Goal: Task Accomplishment & Management: Manage account settings

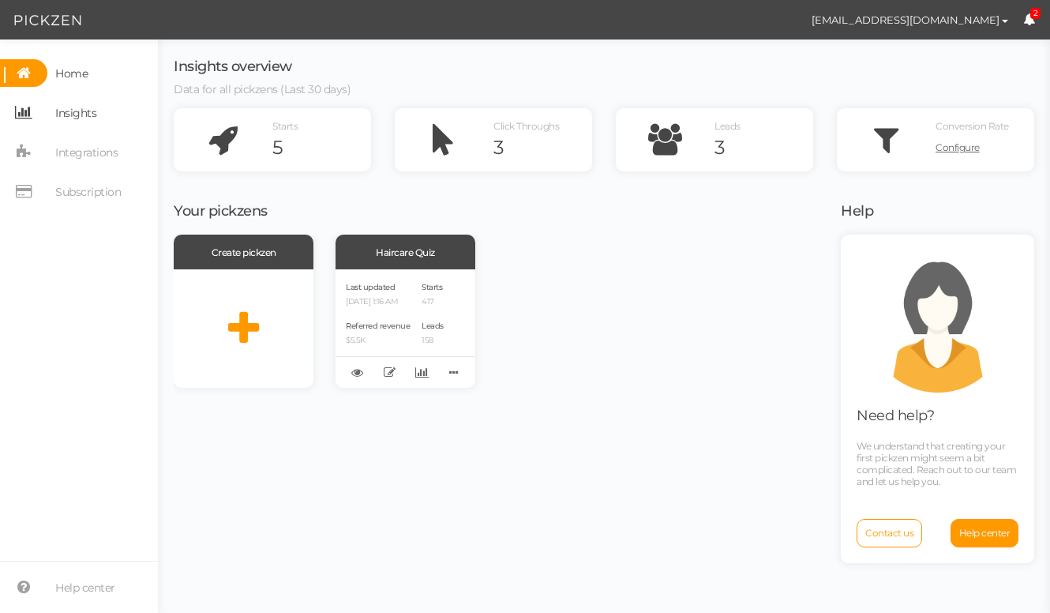
click at [85, 119] on span "Insights" at bounding box center [75, 112] width 41 height 25
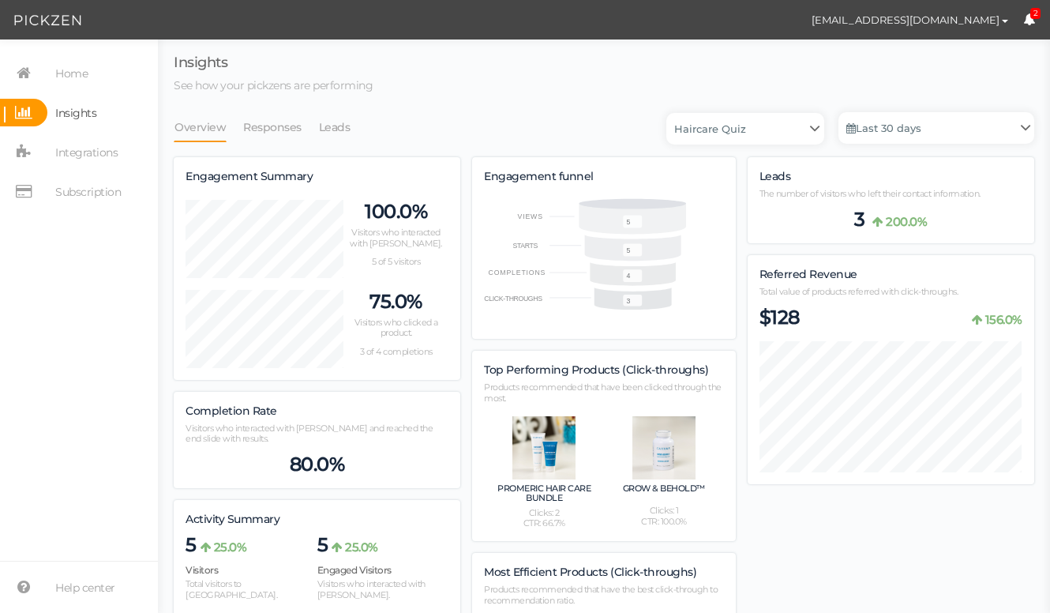
scroll to position [971, 860]
click at [343, 134] on link "Leads" at bounding box center [334, 127] width 33 height 30
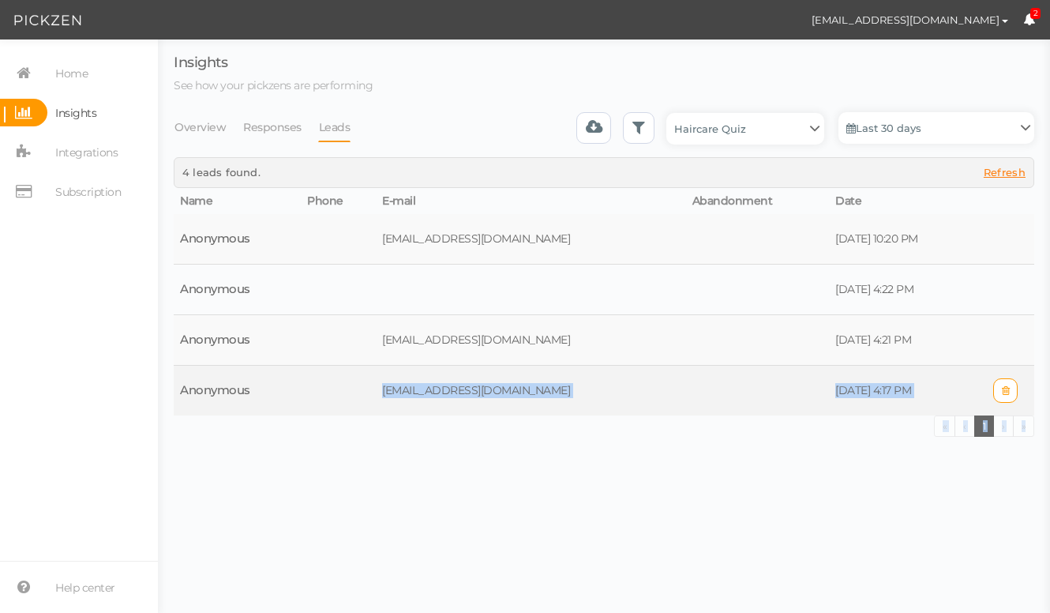
drag, startPoint x: 542, startPoint y: 443, endPoint x: 399, endPoint y: 392, distance: 151.8
click at [399, 392] on body "[EMAIL_ADDRESS][DOMAIN_NAME] Preferences Managed accounts Help Log out 2 Insigh…" at bounding box center [525, 306] width 1050 height 613
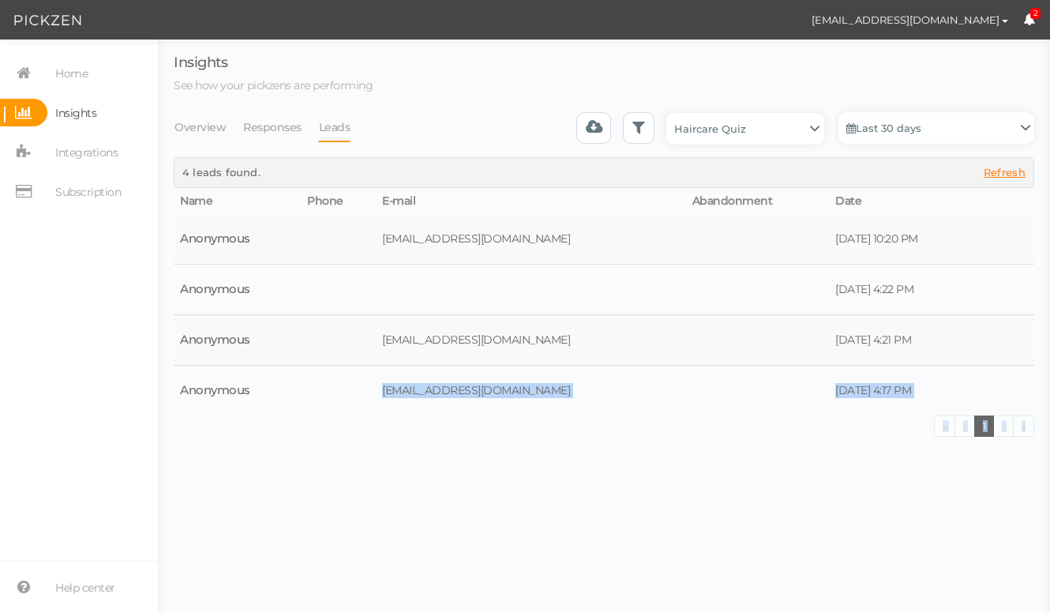
click at [388, 435] on div "« ‹ 1 › »" at bounding box center [604, 427] width 860 height 25
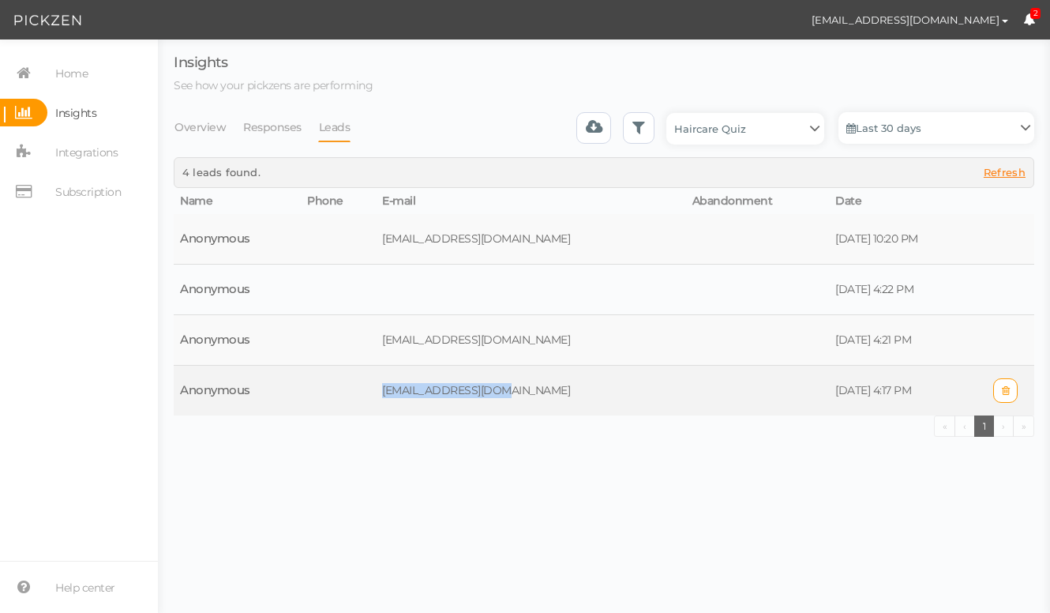
drag, startPoint x: 390, startPoint y: 401, endPoint x: 523, endPoint y: 392, distance: 132.9
click at [523, 392] on tr "Anonymous [PERSON_NAME][EMAIL_ADDRESS][DOMAIN_NAME] [DATE] 4:17 PM" at bounding box center [604, 391] width 860 height 51
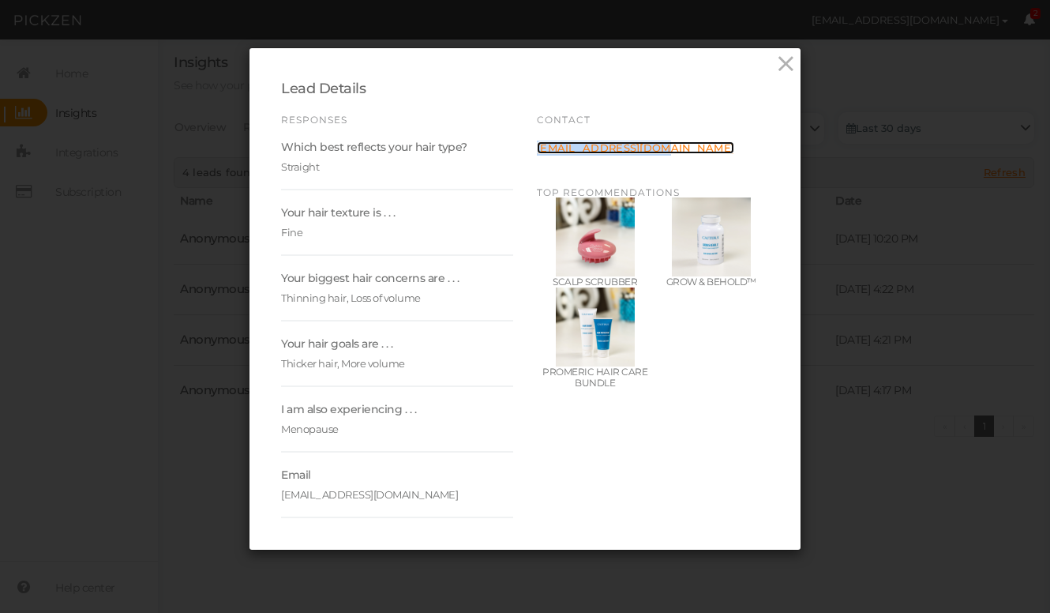
copy link "[EMAIL_ADDRESS][DOMAIN_NAME]"
drag, startPoint x: 639, startPoint y: 146, endPoint x: 897, endPoint y: 6, distance: 292.8
click at [0, 0] on div "Lead Details Responses Which best reflects your hair type? Straight Your hair t…" at bounding box center [525, 306] width 1050 height 613
click at [783, 60] on icon at bounding box center [785, 64] width 23 height 24
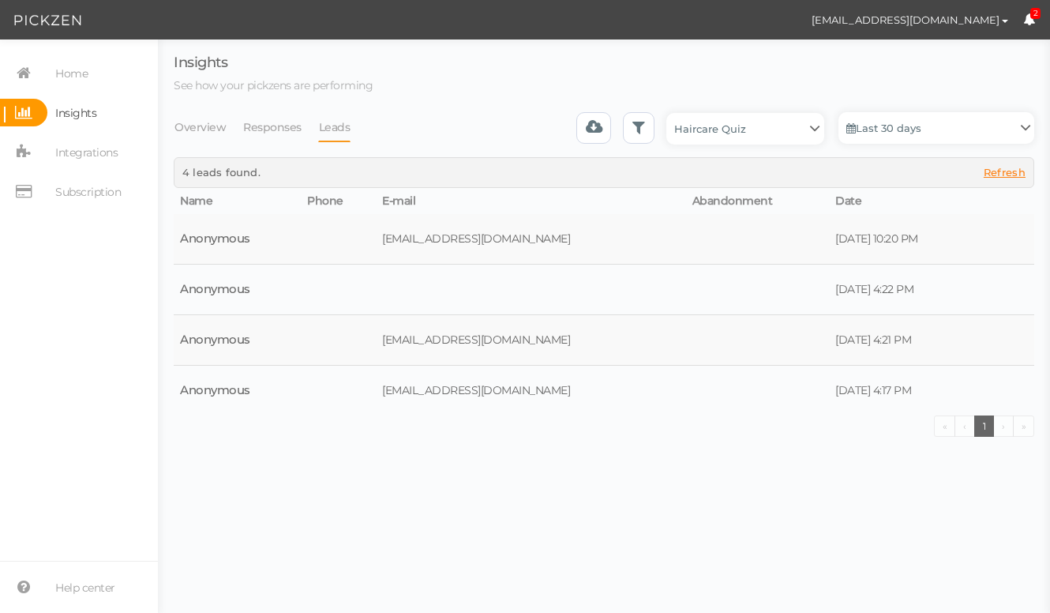
click at [909, 126] on link "Last 30 days" at bounding box center [936, 128] width 196 height 32
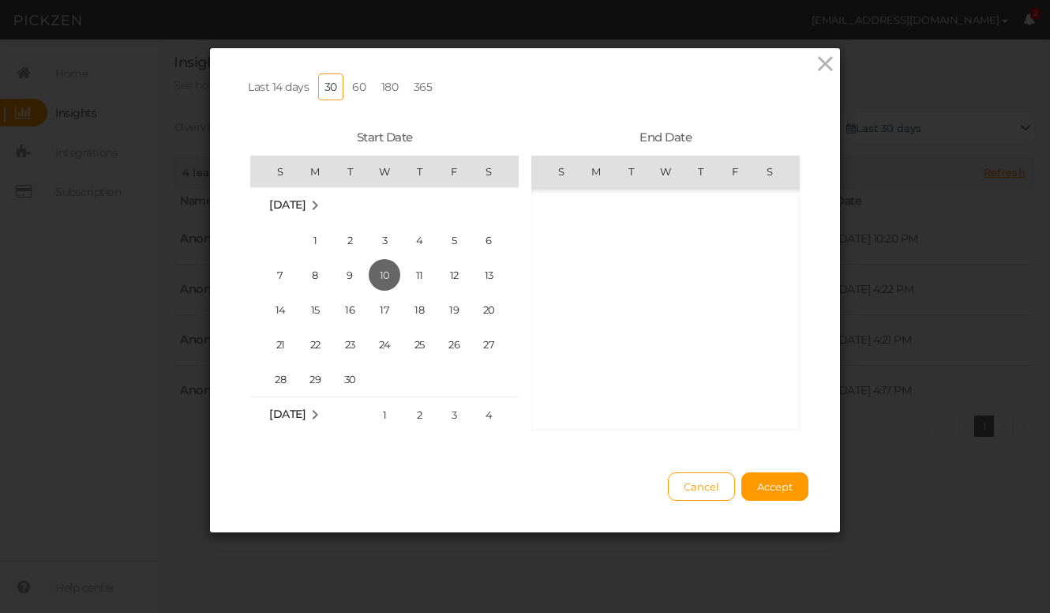
scroll to position [365887, 0]
click at [822, 68] on icon at bounding box center [825, 64] width 23 height 24
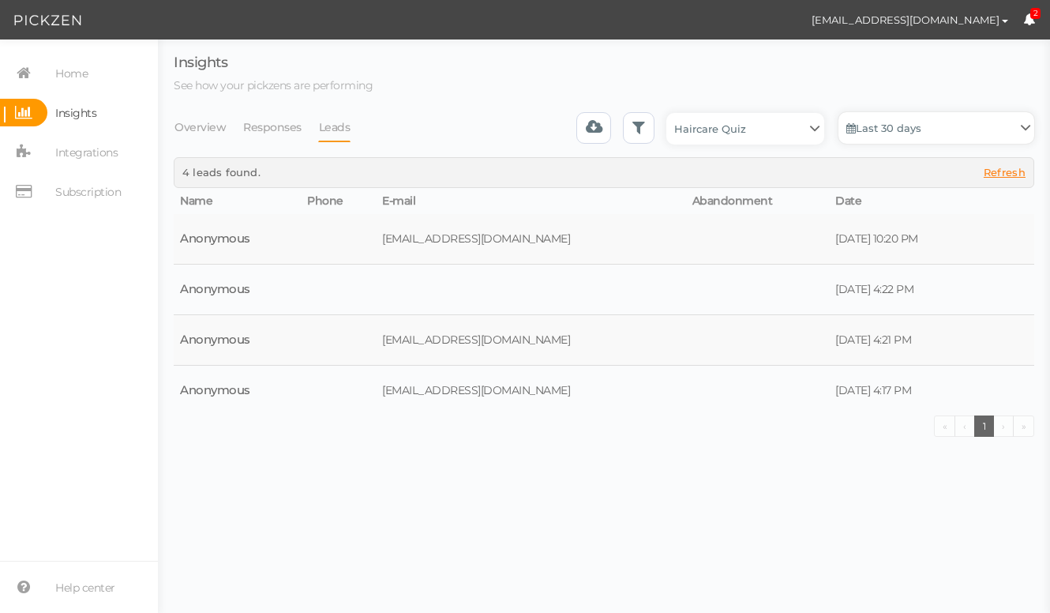
click at [885, 130] on link "Last 30 days" at bounding box center [936, 128] width 196 height 32
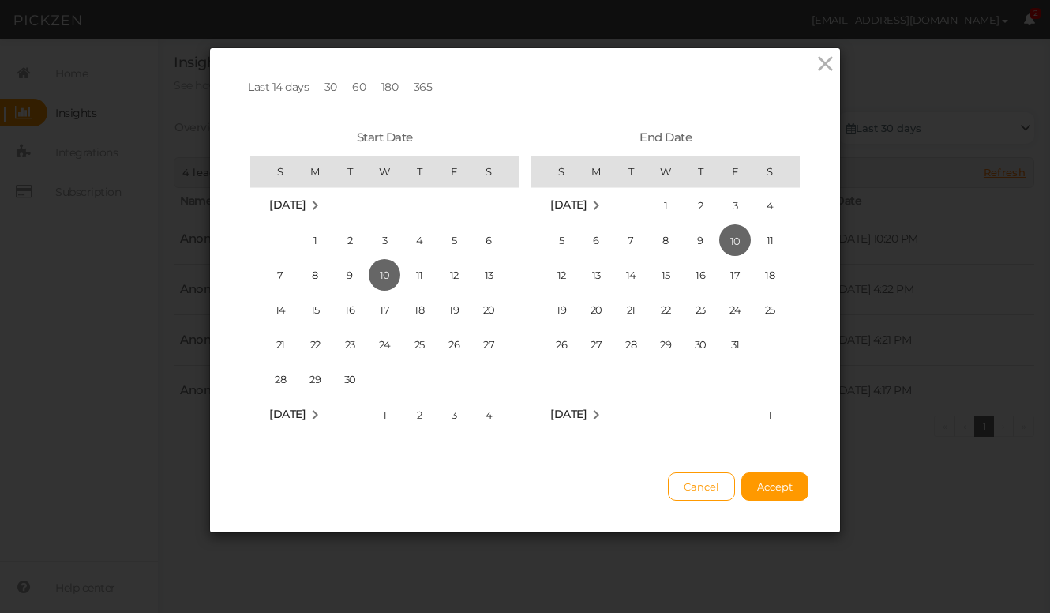
click at [357, 86] on link "60" at bounding box center [359, 86] width 26 height 27
click at [778, 490] on span "Accept" at bounding box center [775, 486] width 36 height 13
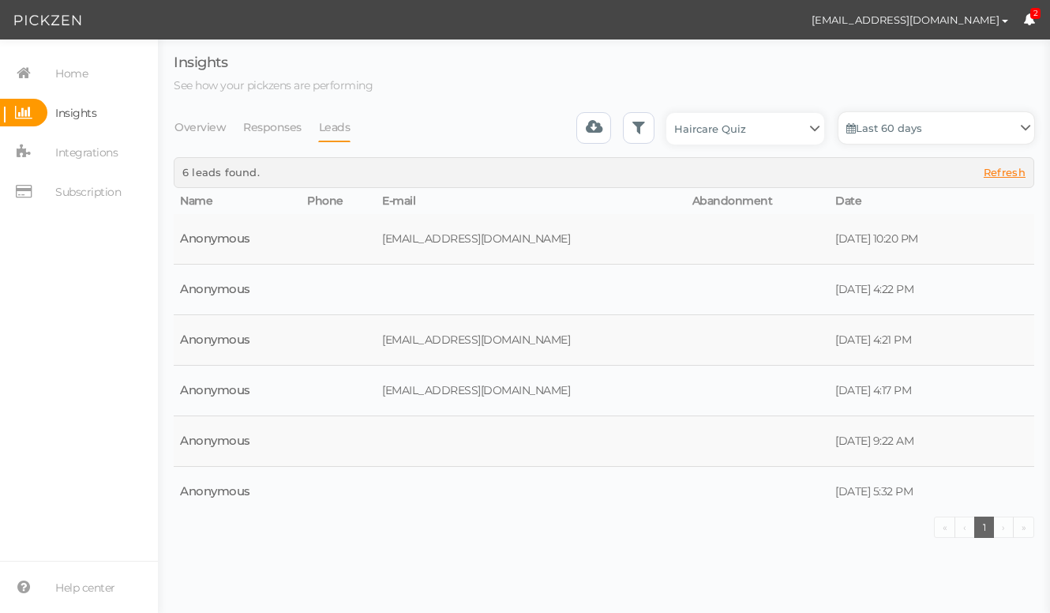
click at [933, 122] on link "Last 60 days" at bounding box center [936, 128] width 196 height 32
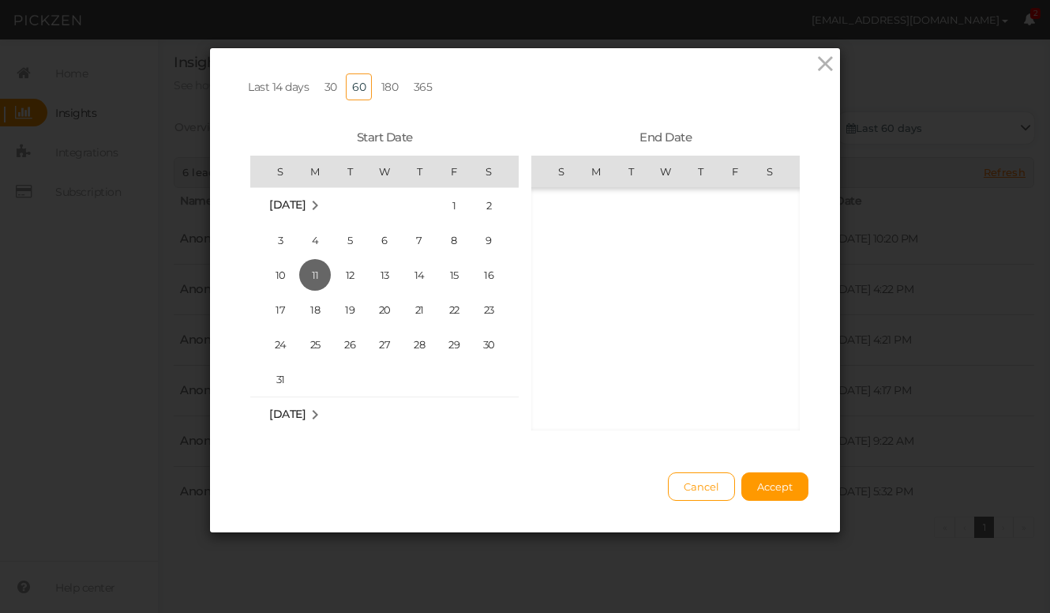
scroll to position [365887, 0]
click at [393, 84] on link "180" at bounding box center [390, 86] width 30 height 27
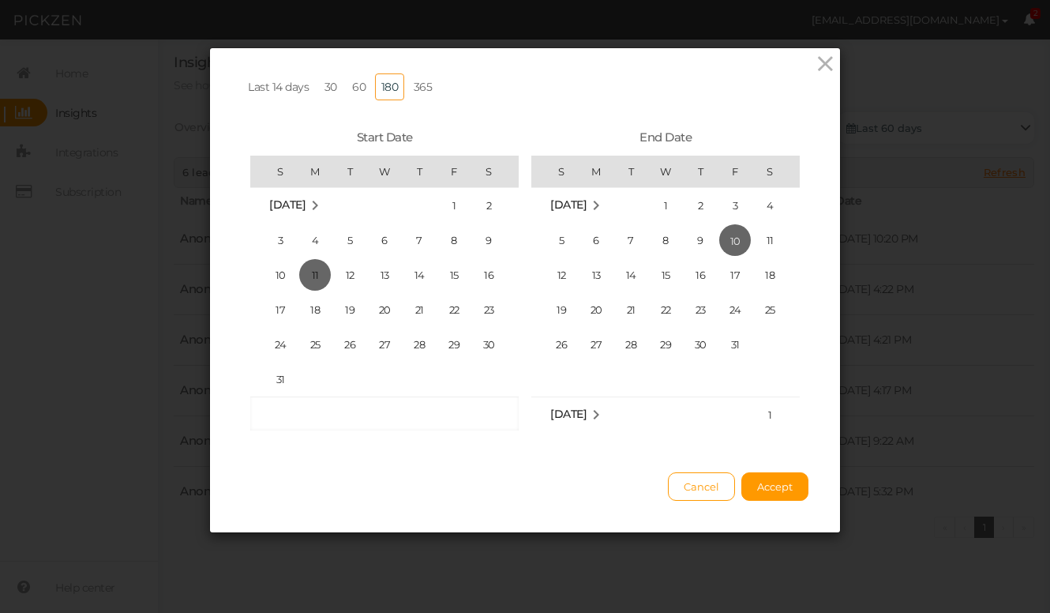
scroll to position [364632, 0]
click at [785, 490] on span "Accept" at bounding box center [775, 486] width 36 height 13
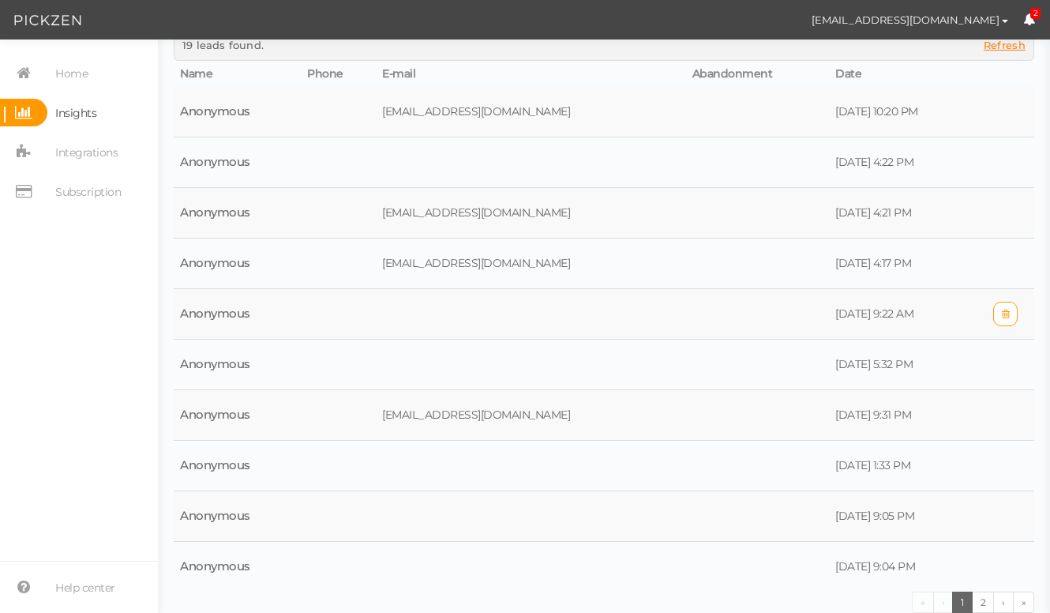
scroll to position [0, 0]
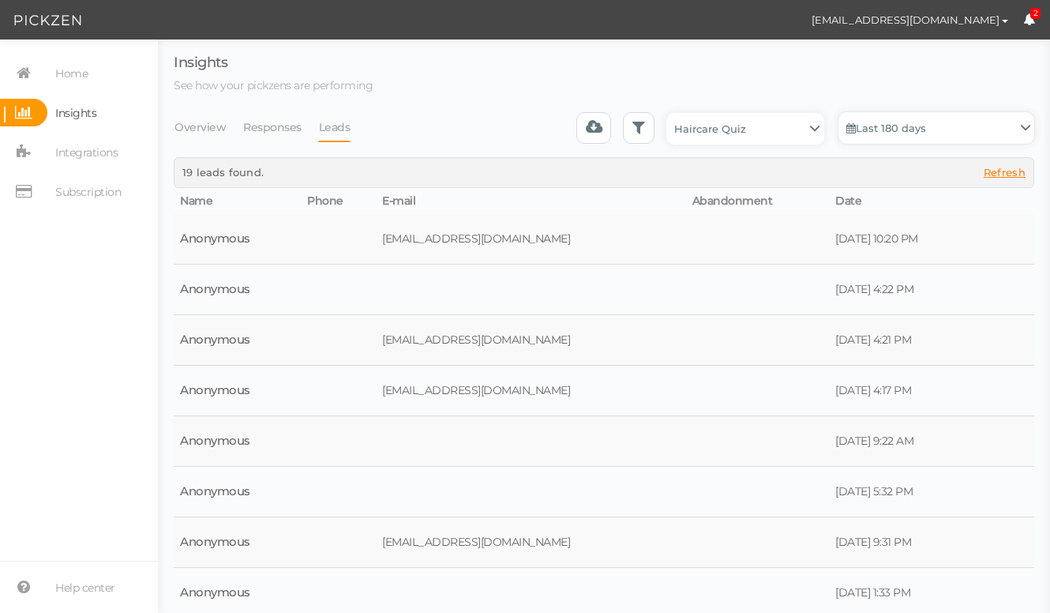
click at [929, 123] on link "Last 180 days" at bounding box center [936, 128] width 196 height 32
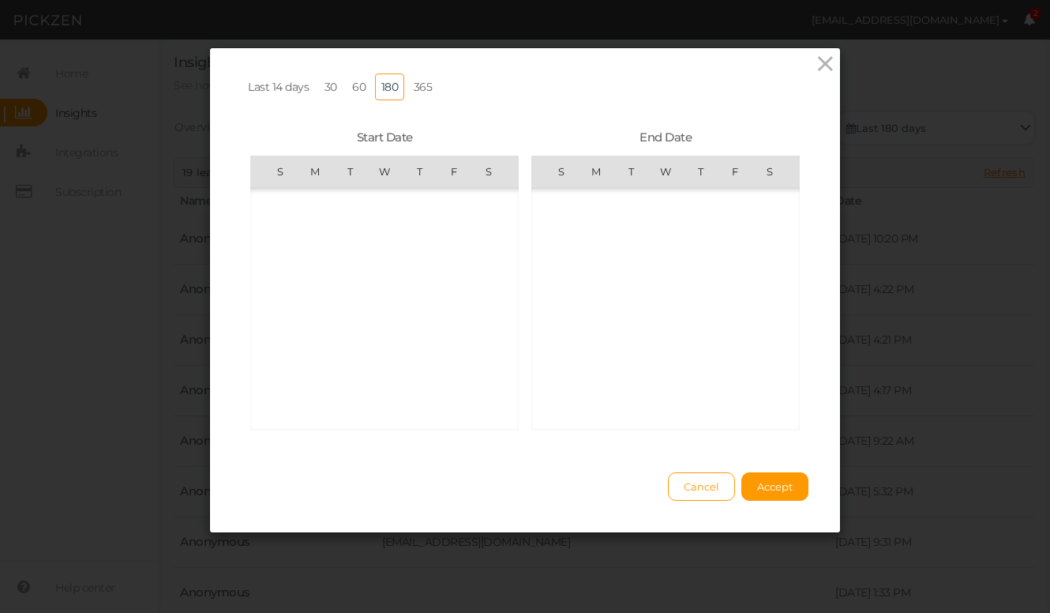
scroll to position [365887, 0]
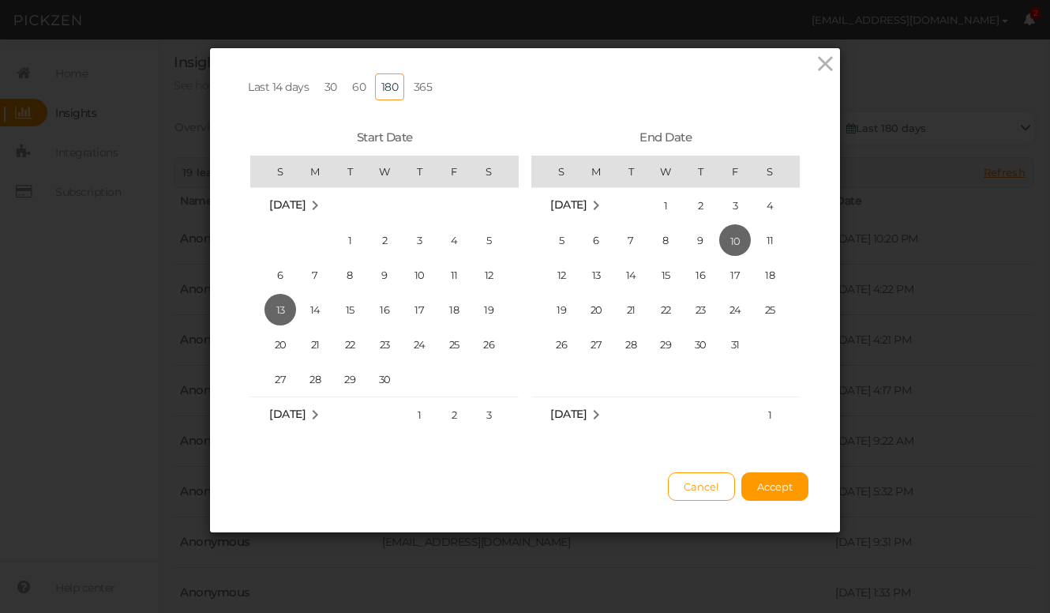
click at [354, 85] on link "60" at bounding box center [359, 86] width 26 height 27
click at [770, 480] on span "Accept" at bounding box center [775, 486] width 36 height 13
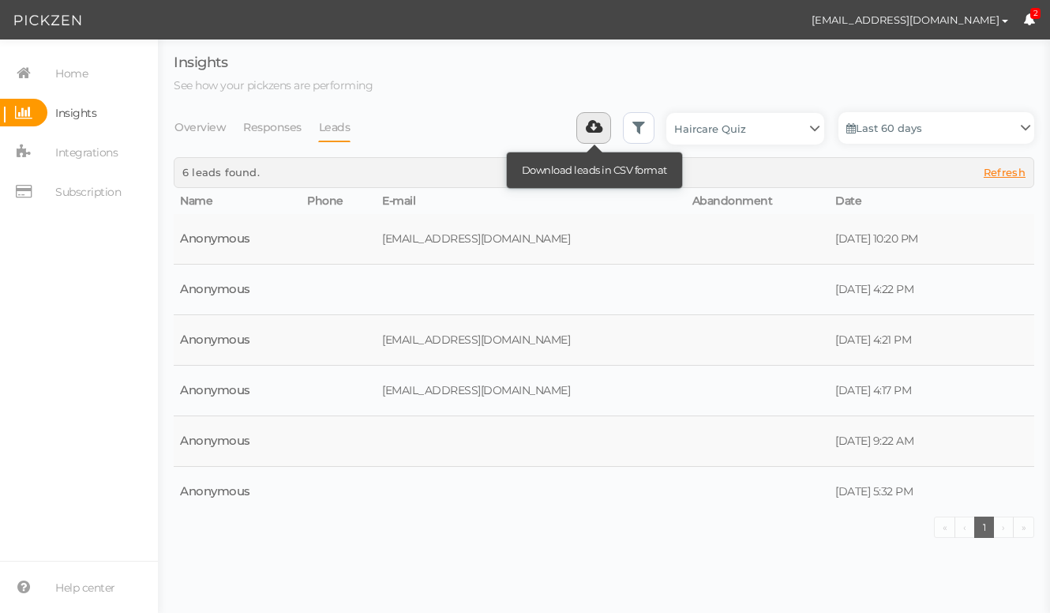
click at [598, 128] on icon at bounding box center [594, 127] width 17 height 16
